Goal: Book appointment/travel/reservation

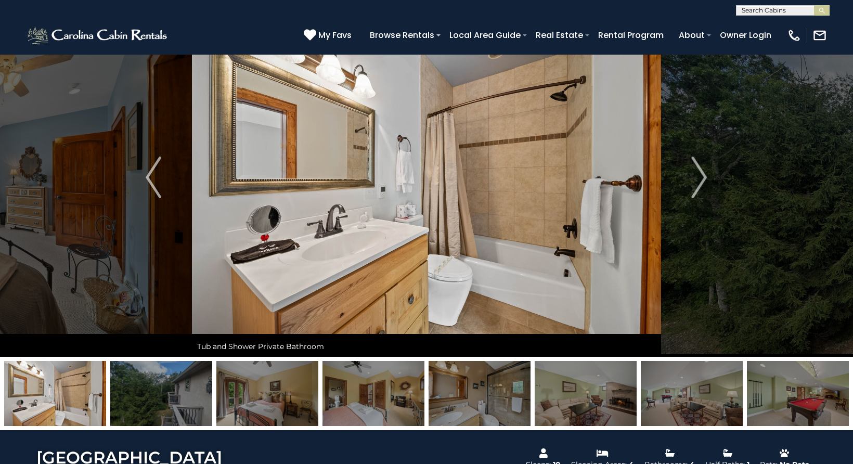
scroll to position [56, 0]
click at [759, 12] on input "text" at bounding box center [782, 12] width 91 height 10
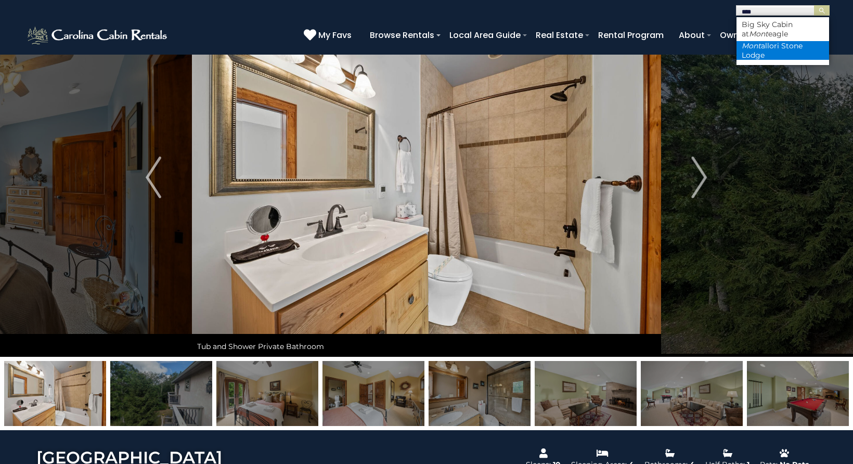
type input "****"
click at [773, 54] on li "[GEOGRAPHIC_DATA]" at bounding box center [783, 50] width 93 height 19
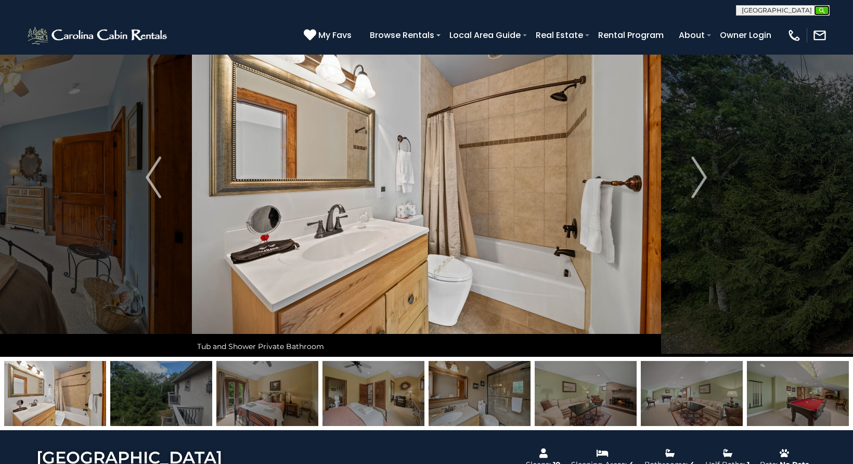
click at [822, 12] on img "submit" at bounding box center [822, 11] width 8 height 8
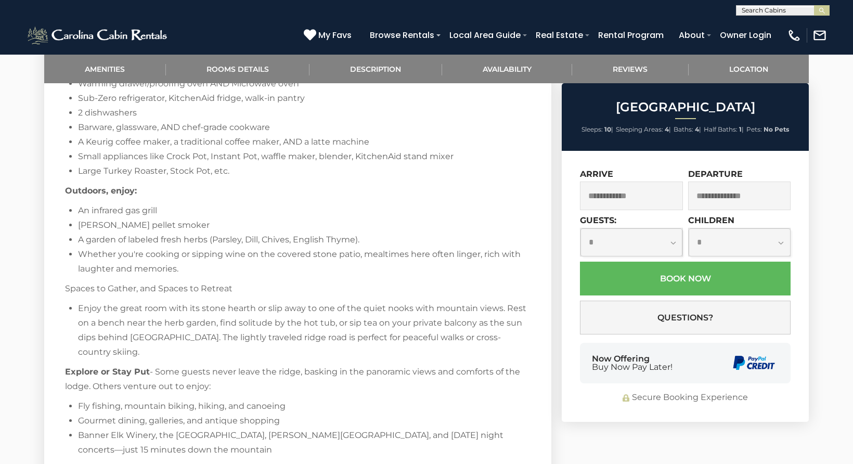
scroll to position [1988, 0]
